Goal: Information Seeking & Learning: Compare options

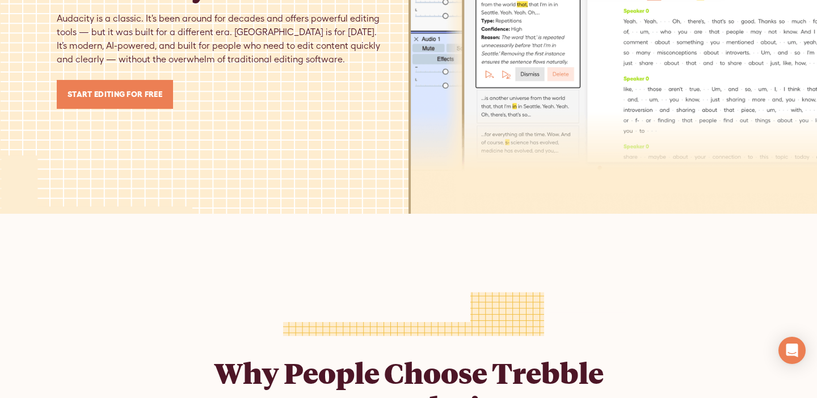
scroll to position [188, 0]
